Goal: Task Accomplishment & Management: Manage account settings

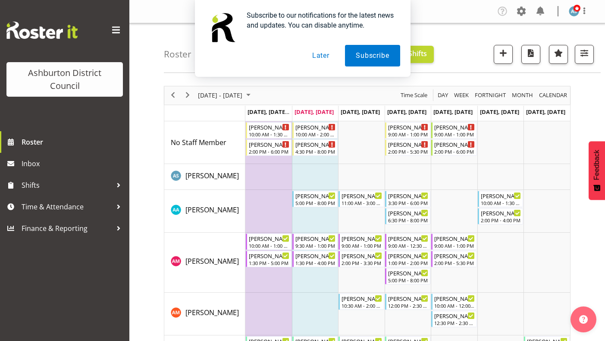
click at [322, 55] on button "Later" at bounding box center [321, 56] width 39 height 22
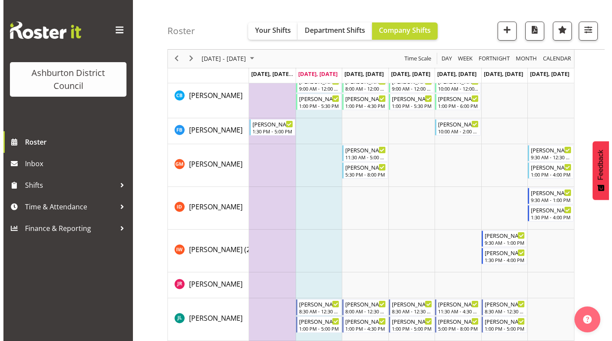
scroll to position [432, 0]
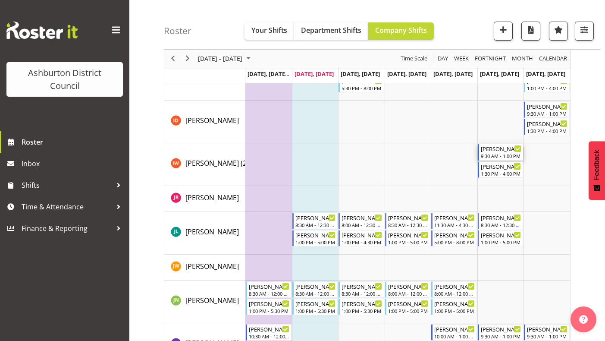
click at [497, 150] on div "[PERSON_NAME]" at bounding box center [501, 148] width 41 height 9
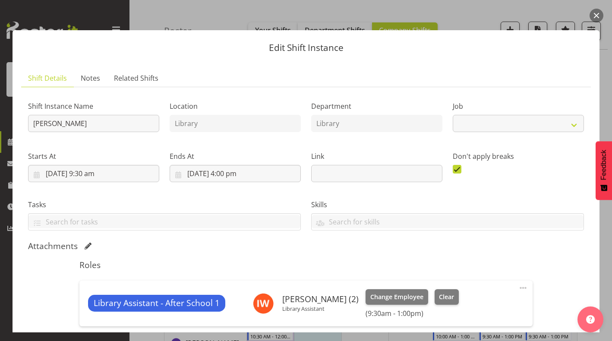
select select "6995"
click at [492, 122] on select "Create new job Casual HDA - CSR HDA - EA Lifeguarding LTS- Alt Duties Ordinary …" at bounding box center [518, 123] width 131 height 17
click at [489, 123] on select "Create new job Casual HDA - CSR HDA - EA Lifeguarding LTS- Alt Duties Ordinary …" at bounding box center [518, 123] width 131 height 17
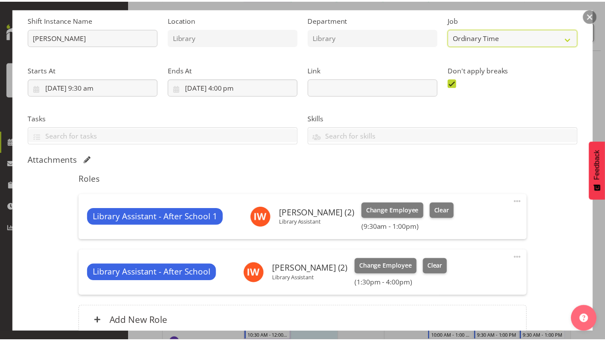
scroll to position [0, 0]
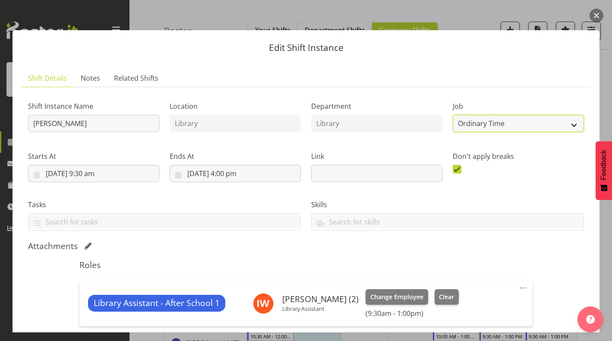
click at [493, 124] on select "Create new job Casual HDA - CSR HDA - EA Lifeguarding LTS- Alt Duties Ordinary …" at bounding box center [518, 123] width 131 height 17
click at [492, 124] on select "Create new job Casual HDA - CSR HDA - EA Lifeguarding LTS- Alt Duties Ordinary …" at bounding box center [518, 123] width 131 height 17
click at [592, 16] on button "button" at bounding box center [597, 16] width 14 height 14
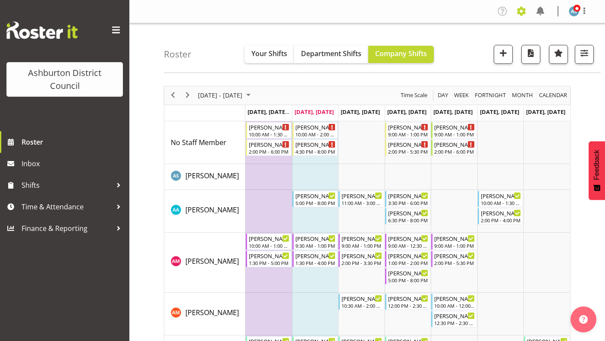
click at [519, 12] on span at bounding box center [522, 11] width 14 height 14
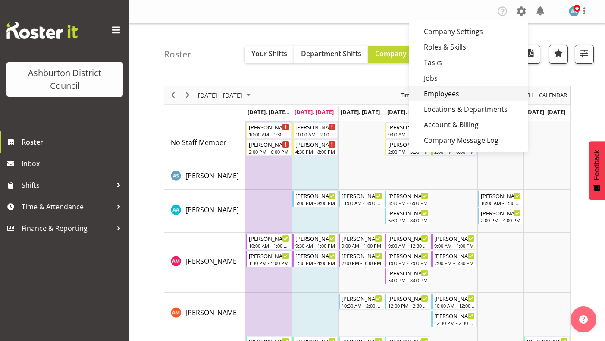
click at [439, 88] on link "Employees" at bounding box center [469, 94] width 120 height 16
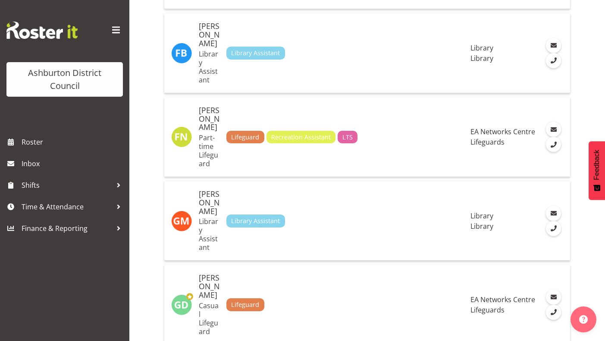
scroll to position [2752, 0]
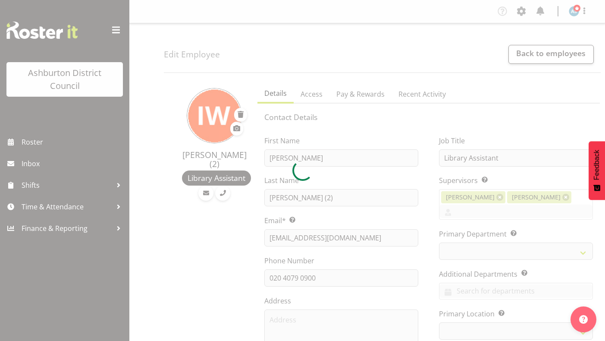
select select "TimelineWeek"
select select
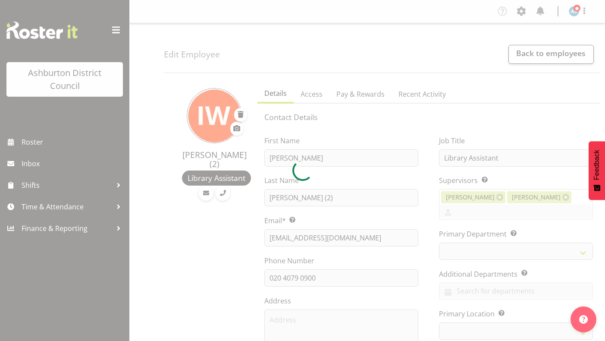
select select "824"
select select "1180"
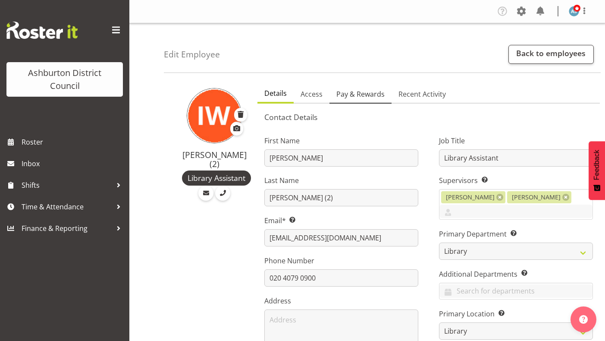
click at [340, 100] on link "Pay & Rewards" at bounding box center [361, 94] width 62 height 18
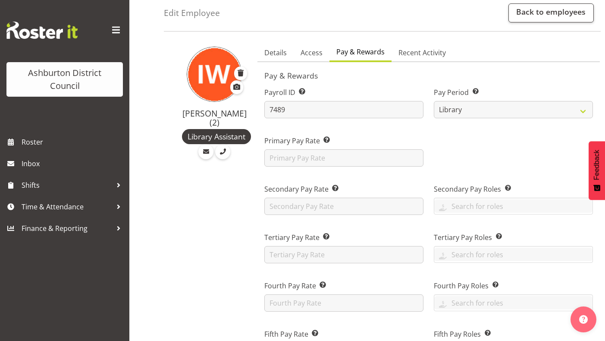
scroll to position [85, 0]
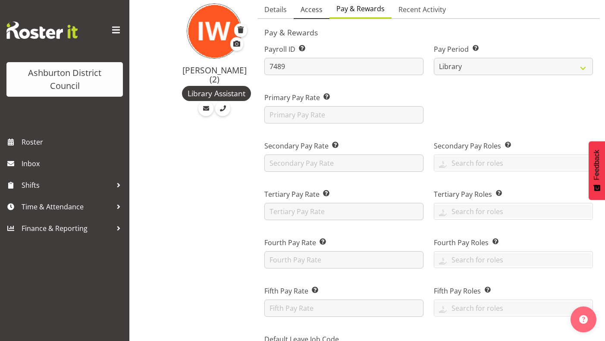
click at [322, 10] on link "Access" at bounding box center [312, 10] width 36 height 18
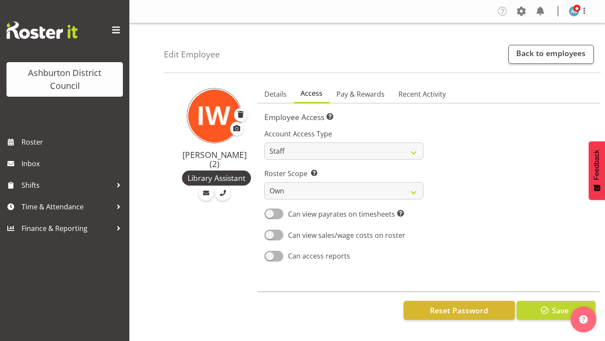
scroll to position [0, 0]
click at [531, 54] on link "Back to employees" at bounding box center [551, 54] width 85 height 19
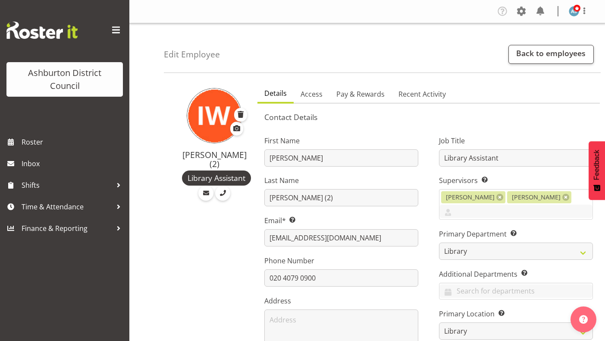
select select "824"
select select "1180"
select select "TimelineWeek"
click at [63, 188] on span "Shifts" at bounding box center [67, 185] width 91 height 13
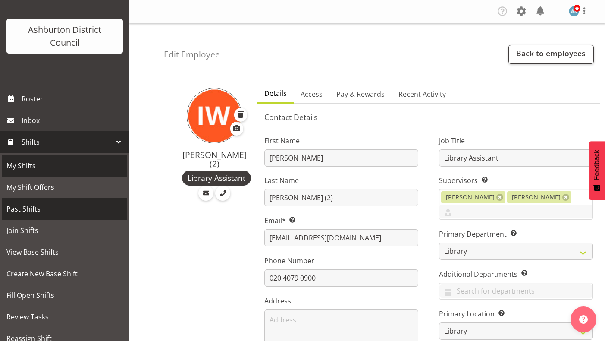
scroll to position [86, 0]
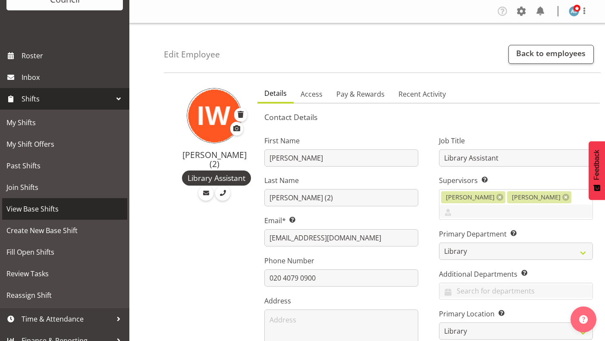
click at [53, 211] on span "View Base Shifts" at bounding box center [64, 208] width 117 height 13
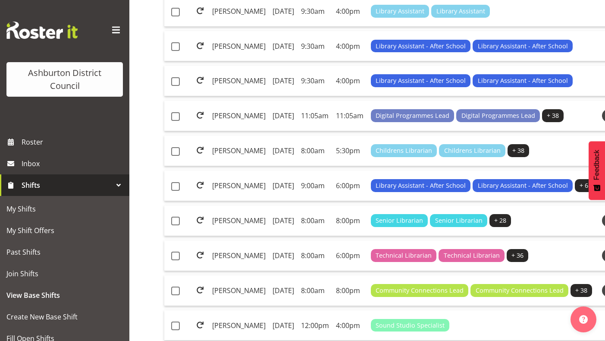
scroll to position [475, 0]
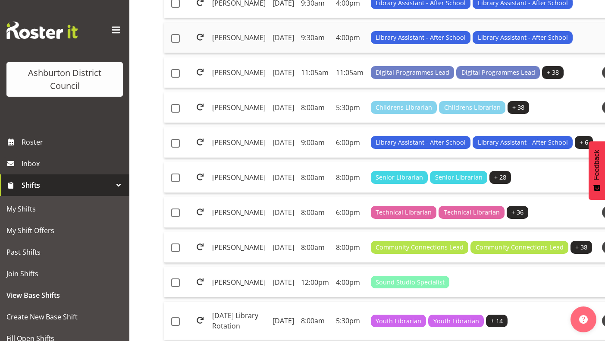
click at [233, 53] on td "[PERSON_NAME]" at bounding box center [239, 37] width 60 height 31
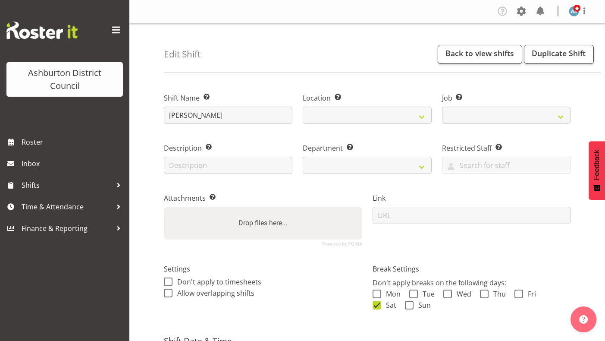
select select
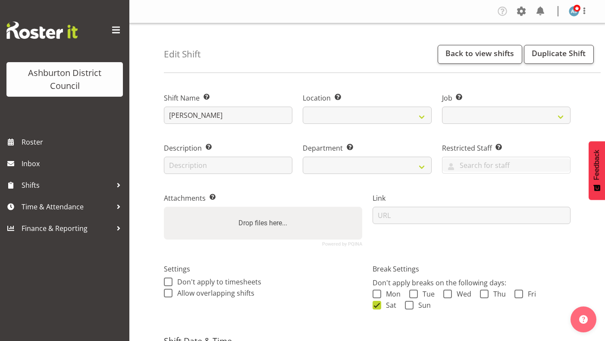
select select
select select "6995"
select select
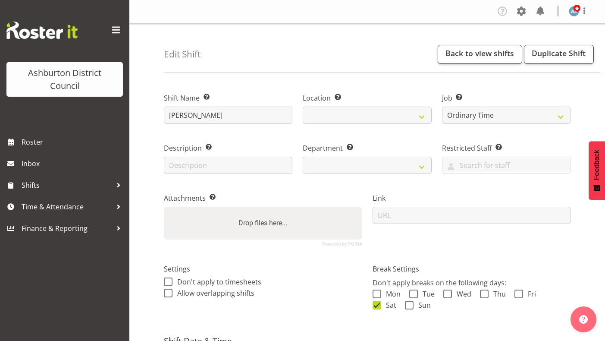
select select
select select "1180"
select select "824"
click at [465, 111] on select "Create new job Casual HDA - CSR HDA - EA Lifeguarding LTS- Alt Duties Ordinary …" at bounding box center [506, 115] width 129 height 17
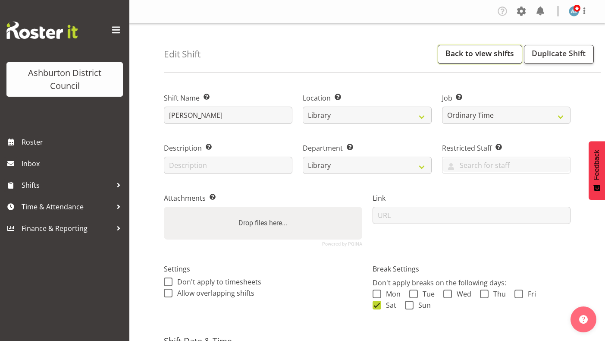
click at [496, 52] on link "Back to view shifts" at bounding box center [480, 54] width 85 height 19
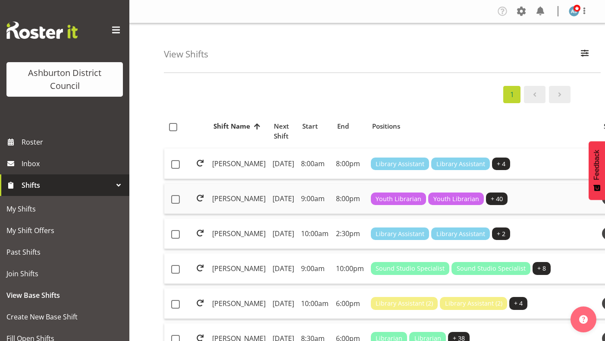
scroll to position [129, 0]
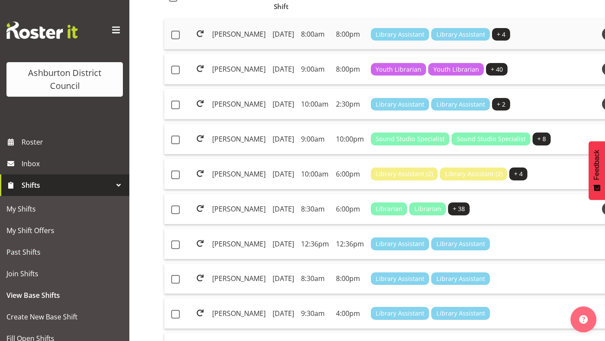
click at [227, 35] on td "[PERSON_NAME]" at bounding box center [239, 34] width 60 height 31
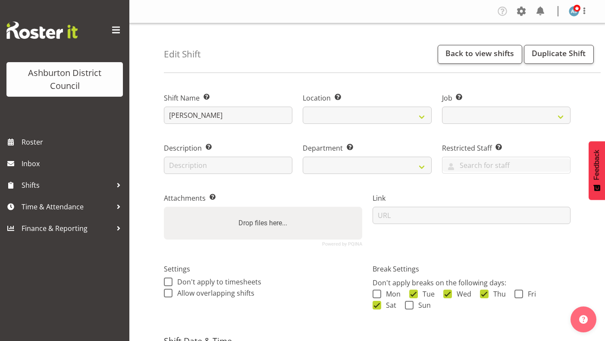
select select
select select "1180"
select select
select select "6995"
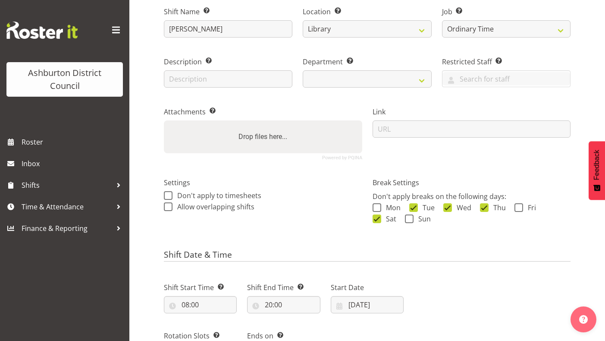
scroll to position [173, 0]
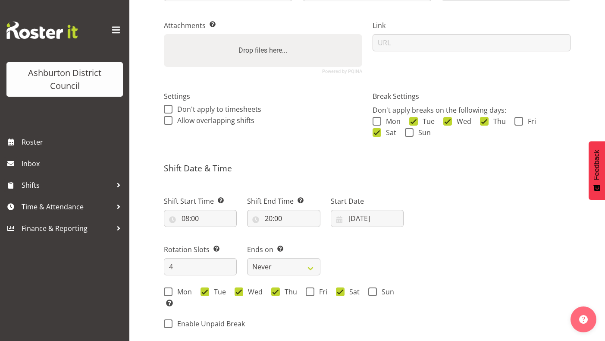
select select "824"
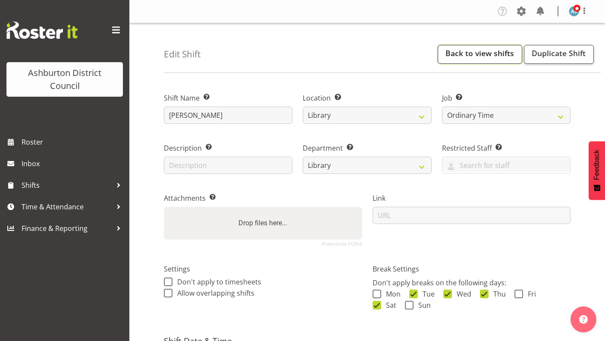
click at [474, 56] on link "Back to view shifts" at bounding box center [480, 54] width 85 height 19
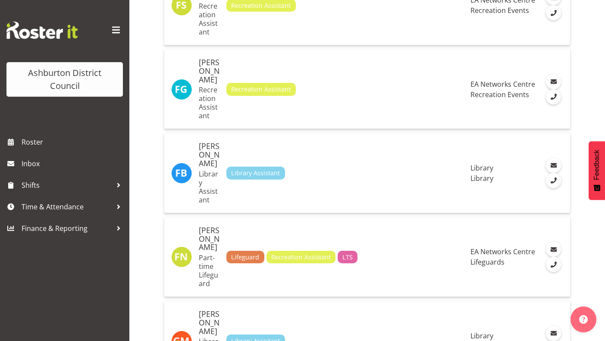
scroll to position [2762, 0]
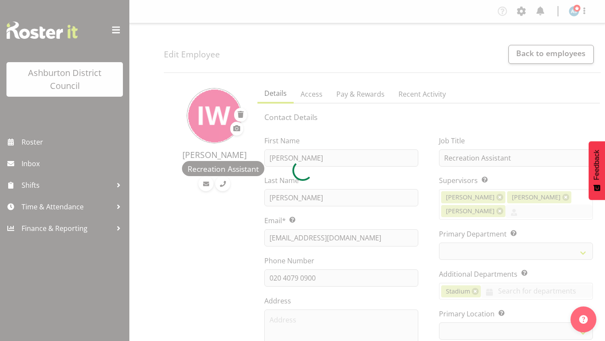
select select "TimelineWeek"
select select
select select "83"
select select "64"
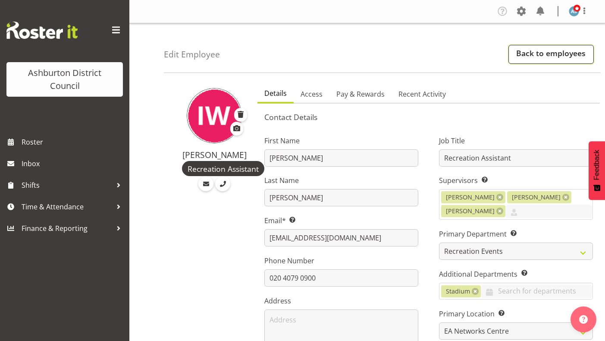
click at [559, 58] on link "Back to employees" at bounding box center [551, 54] width 85 height 19
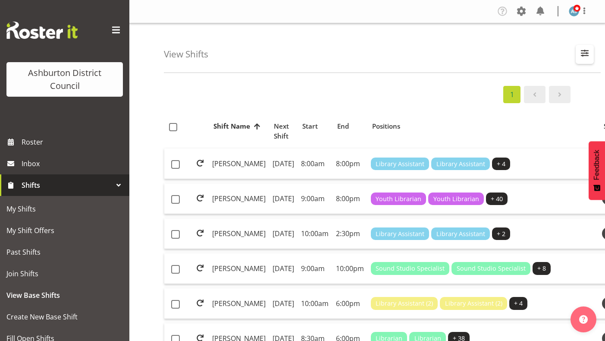
click at [586, 54] on span "button" at bounding box center [585, 52] width 11 height 11
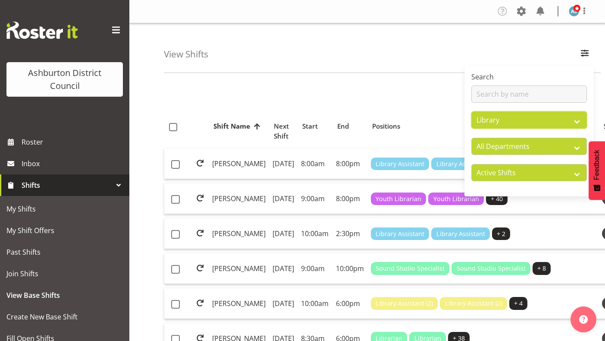
click at [503, 124] on select "All Locations [GEOGRAPHIC_DATA] [GEOGRAPHIC_DATA] Library [GEOGRAPHIC_DATA]" at bounding box center [530, 119] width 116 height 17
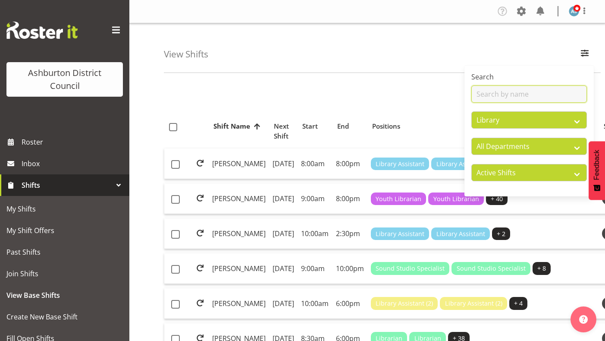
click at [505, 92] on input "text" at bounding box center [530, 93] width 116 height 17
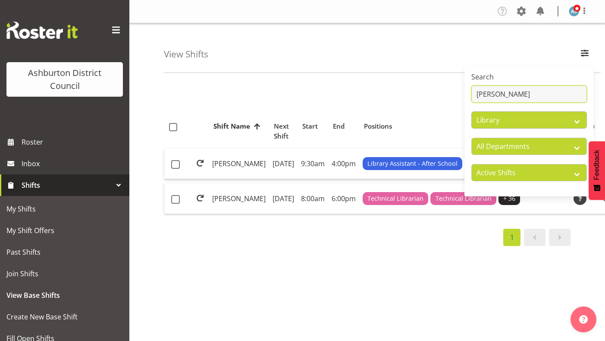
type input "[PERSON_NAME]"
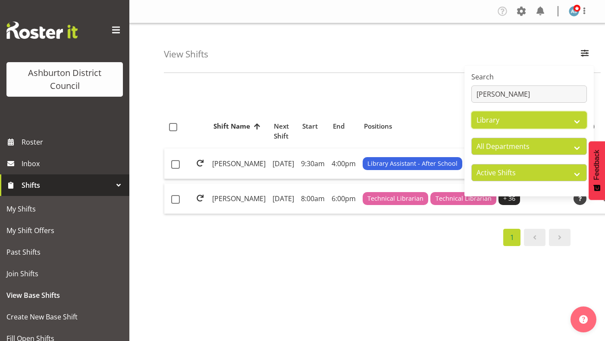
click at [499, 120] on select "All Locations [GEOGRAPHIC_DATA] [GEOGRAPHIC_DATA] Library [GEOGRAPHIC_DATA]" at bounding box center [530, 119] width 116 height 17
click at [472, 111] on select "All Locations [GEOGRAPHIC_DATA] [GEOGRAPHIC_DATA] Library [GEOGRAPHIC_DATA]" at bounding box center [530, 119] width 116 height 17
click at [494, 119] on select "All Locations [GEOGRAPHIC_DATA] [GEOGRAPHIC_DATA] Library [GEOGRAPHIC_DATA]" at bounding box center [530, 119] width 116 height 17
select select "64"
click at [472, 111] on select "All Locations [GEOGRAPHIC_DATA] [GEOGRAPHIC_DATA] Library [GEOGRAPHIC_DATA]" at bounding box center [530, 119] width 116 height 17
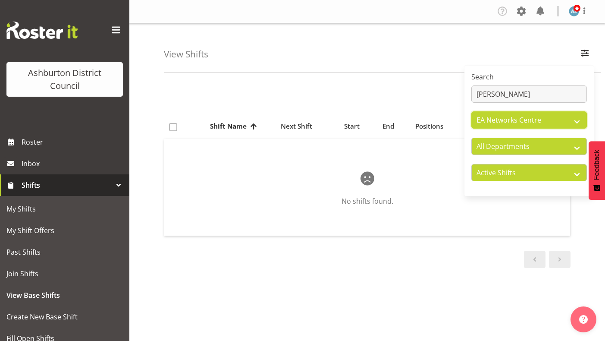
click at [501, 121] on select "All Locations [GEOGRAPHIC_DATA] [GEOGRAPHIC_DATA] Library [GEOGRAPHIC_DATA]" at bounding box center [530, 119] width 116 height 17
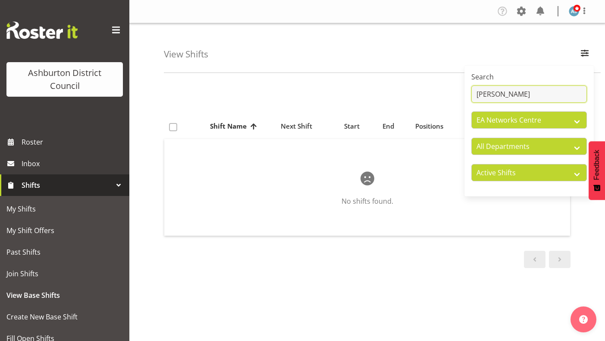
click at [488, 96] on input "[PERSON_NAME]" at bounding box center [530, 93] width 116 height 17
click at [488, 96] on input "wang" at bounding box center [530, 93] width 116 height 17
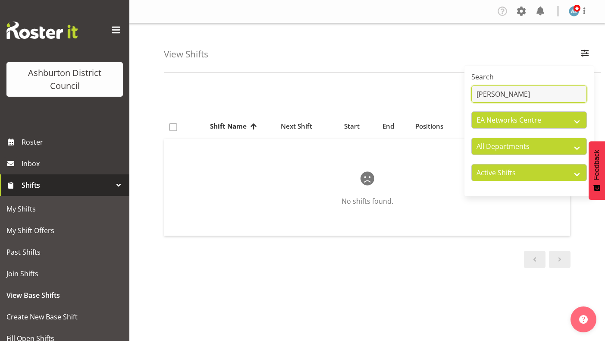
click at [488, 96] on input "wang" at bounding box center [530, 93] width 116 height 17
type input "assistant"
click at [488, 96] on input "assistant" at bounding box center [530, 93] width 116 height 17
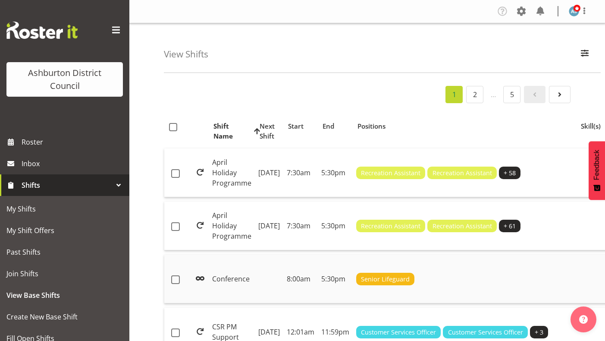
scroll to position [86, 0]
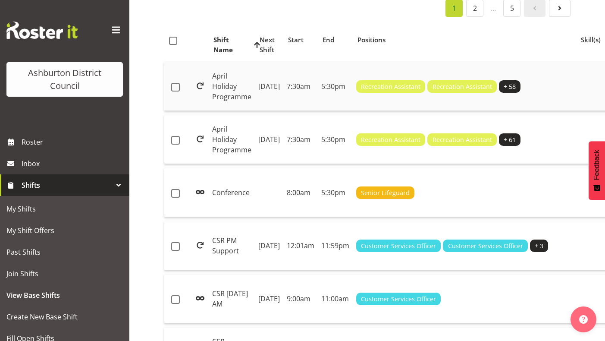
click at [228, 87] on td "April Holiday Programme" at bounding box center [232, 86] width 46 height 49
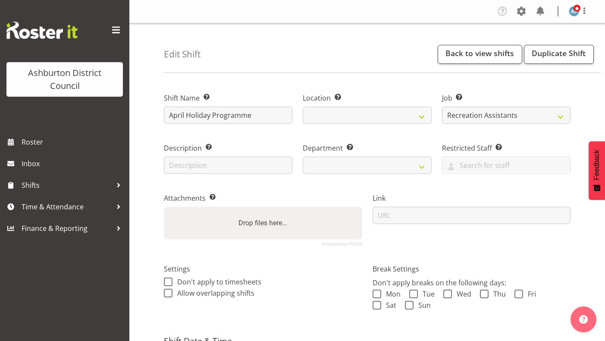
select select "4046"
select select "date"
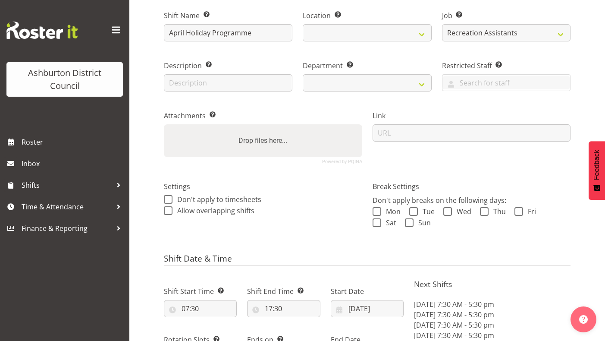
select select
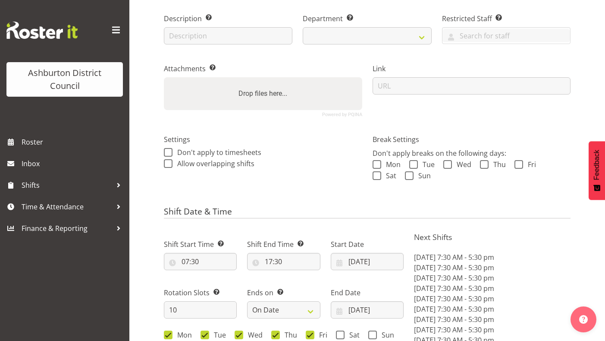
select select
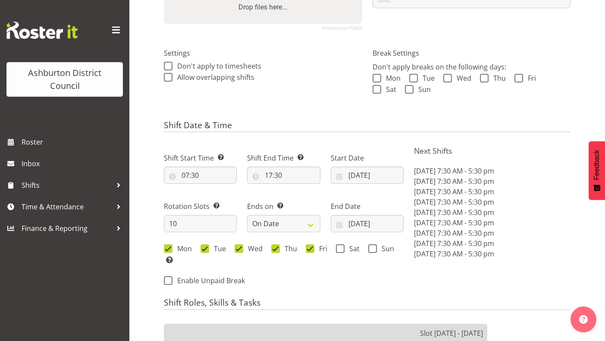
select select
select select "83"
select select "64"
